Goal: Information Seeking & Learning: Find specific page/section

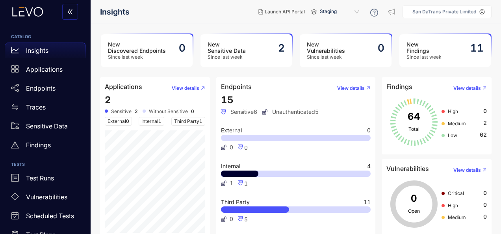
click at [357, 11] on span "Staging" at bounding box center [340, 12] width 41 height 13
click at [346, 22] on div "Production" at bounding box center [343, 24] width 41 height 9
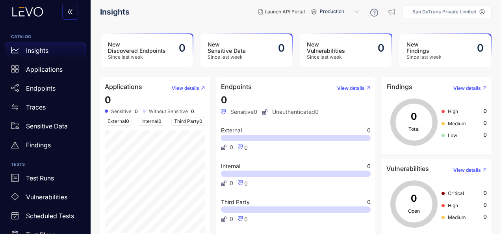
click at [354, 12] on span "Production" at bounding box center [340, 12] width 41 height 13
click at [340, 31] on div "Staging" at bounding box center [343, 35] width 41 height 9
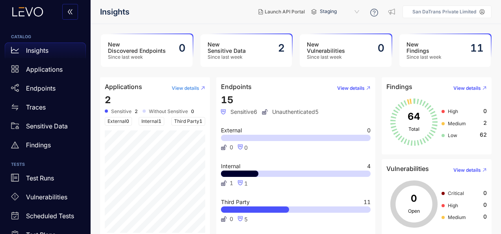
click at [196, 85] on span "View details" at bounding box center [186, 88] width 28 height 6
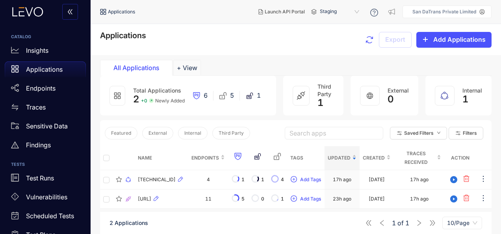
click at [378, 15] on icon at bounding box center [374, 13] width 8 height 8
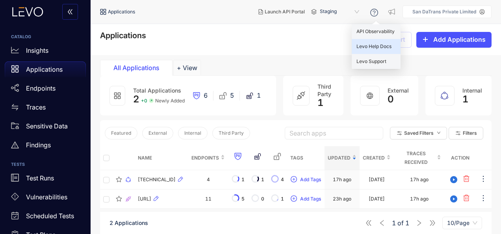
click at [376, 44] on span "Levo Help Docs" at bounding box center [373, 46] width 35 height 6
click at [37, 53] on p "Insights" at bounding box center [37, 50] width 22 height 7
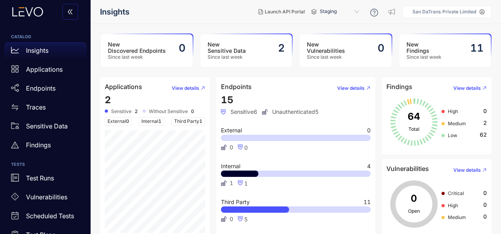
click at [359, 12] on span "Staging" at bounding box center [340, 12] width 41 height 13
click at [352, 25] on div "Production" at bounding box center [343, 24] width 41 height 9
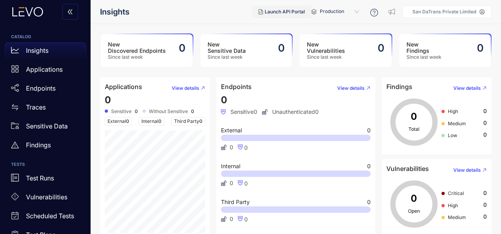
click at [268, 15] on button "Launch API Portal" at bounding box center [281, 12] width 59 height 13
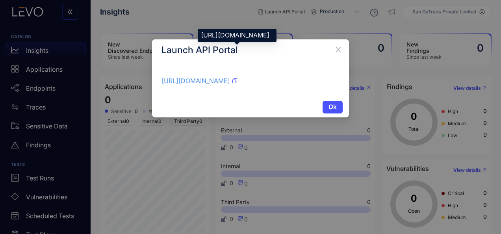
click at [230, 81] on link "[URL][DOMAIN_NAME]" at bounding box center [195, 81] width 69 height 8
